Goal: Navigation & Orientation: Find specific page/section

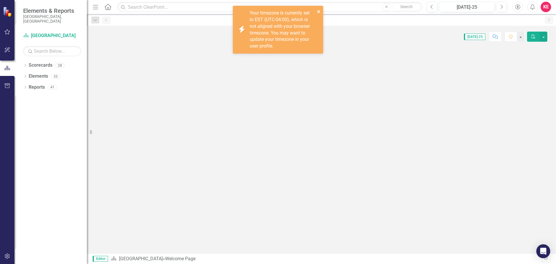
click at [317, 11] on icon "close" at bounding box center [319, 11] width 4 height 5
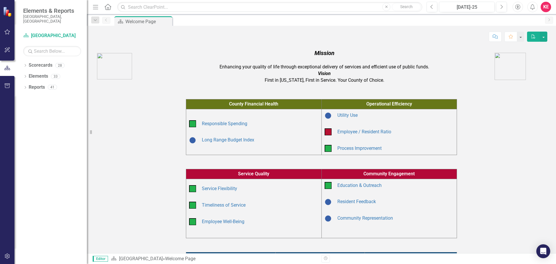
click at [138, 113] on div "County Financial Health Operational Efficiency Responsible Spending Long Range …" at bounding box center [322, 123] width 452 height 63
click at [25, 64] on icon "Dropdown" at bounding box center [25, 65] width 4 height 3
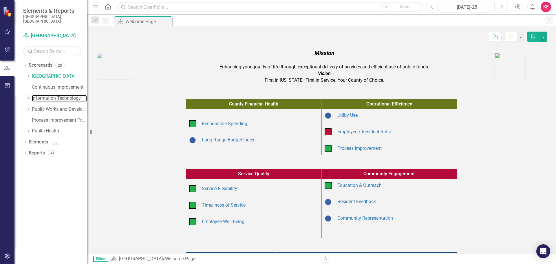
drag, startPoint x: 35, startPoint y: 94, endPoint x: 31, endPoint y: 94, distance: 4.1
click at [35, 95] on link "Information Technology" at bounding box center [59, 98] width 55 height 7
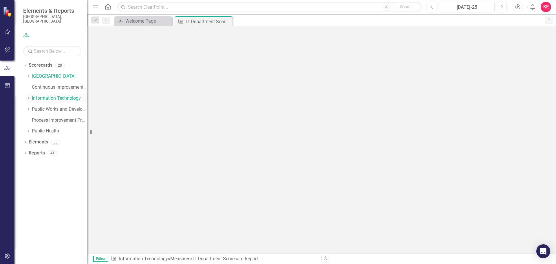
click at [29, 96] on icon "Dropdown" at bounding box center [28, 97] width 4 height 3
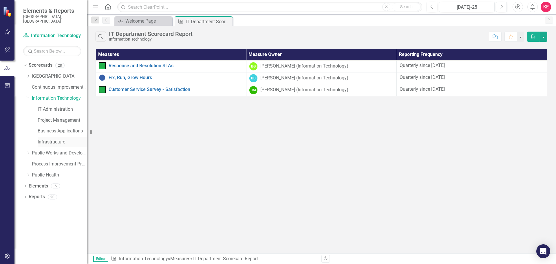
click at [47, 139] on link "Infrastructure" at bounding box center [62, 142] width 49 height 7
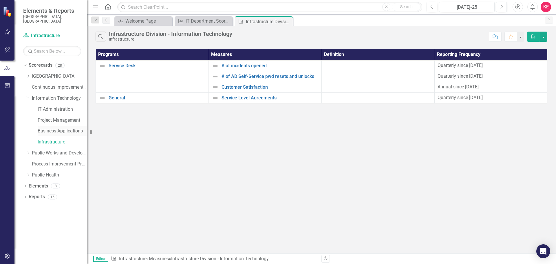
click at [48, 128] on link "Business Applications" at bounding box center [62, 131] width 49 height 7
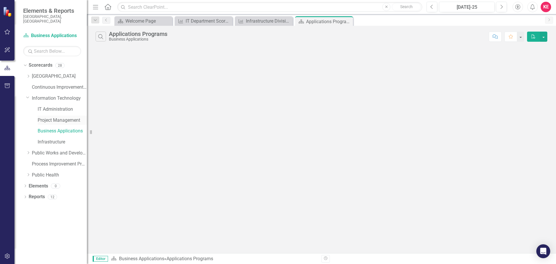
click at [62, 117] on link "Project Management" at bounding box center [62, 120] width 49 height 7
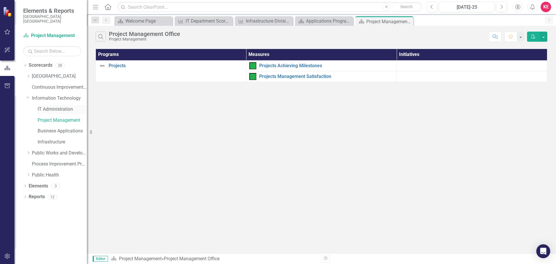
click at [49, 106] on link "IT Administration" at bounding box center [62, 109] width 49 height 7
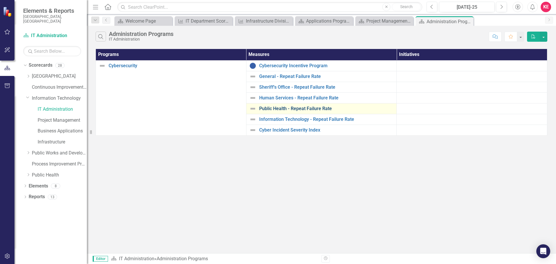
click at [275, 109] on link "Public Health - Repeat Failure Rate" at bounding box center [326, 108] width 135 height 5
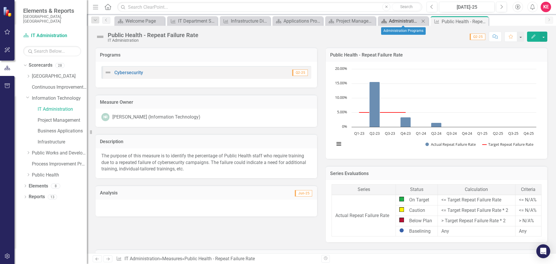
click at [399, 21] on div "Administration Programs" at bounding box center [404, 20] width 31 height 7
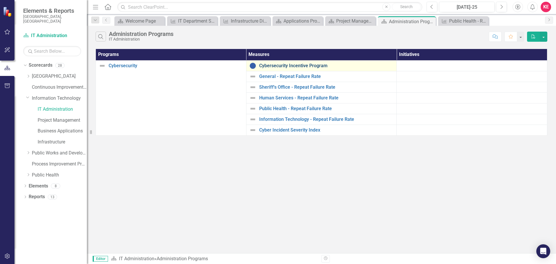
click at [299, 66] on link "Cybersecurity Incentive Program" at bounding box center [326, 65] width 135 height 5
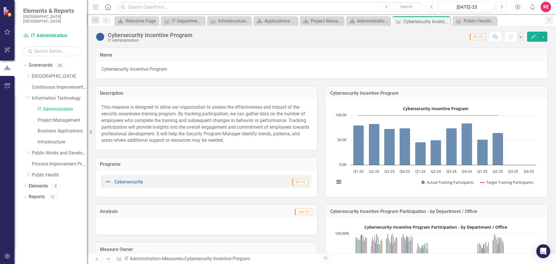
click at [317, 153] on div "Programs Cybersecurity Q2-25" at bounding box center [206, 172] width 230 height 47
